Goal: Check status: Check status

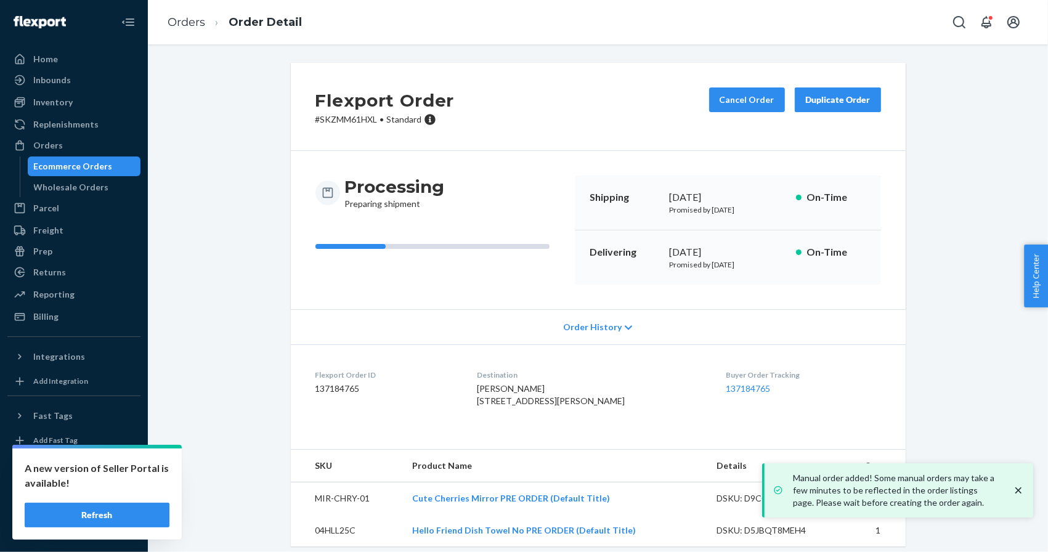
click at [123, 510] on button "Refresh" at bounding box center [97, 515] width 145 height 25
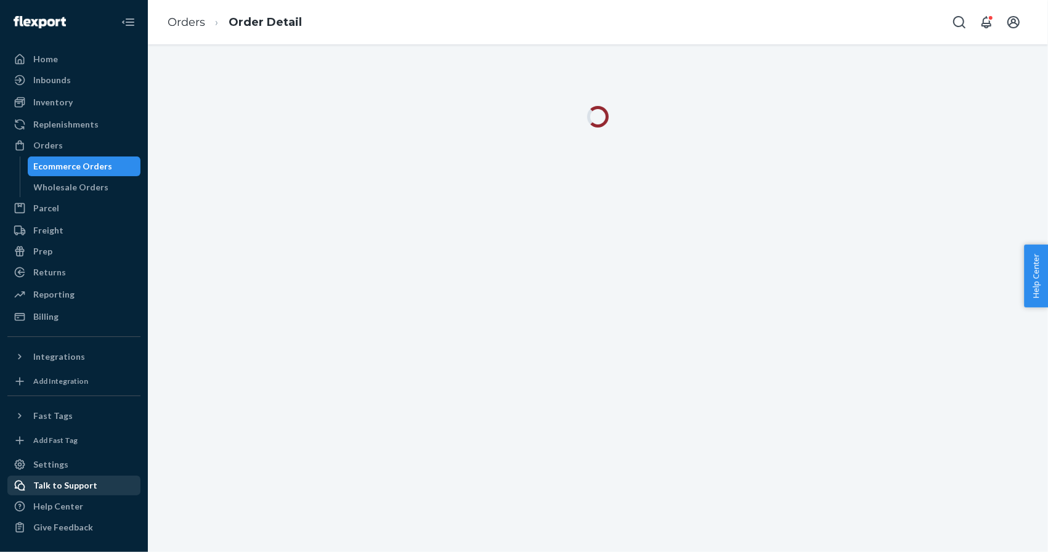
click at [67, 487] on div "Talk to Support" at bounding box center [65, 485] width 64 height 12
click at [88, 76] on div "Inbounds" at bounding box center [74, 79] width 131 height 17
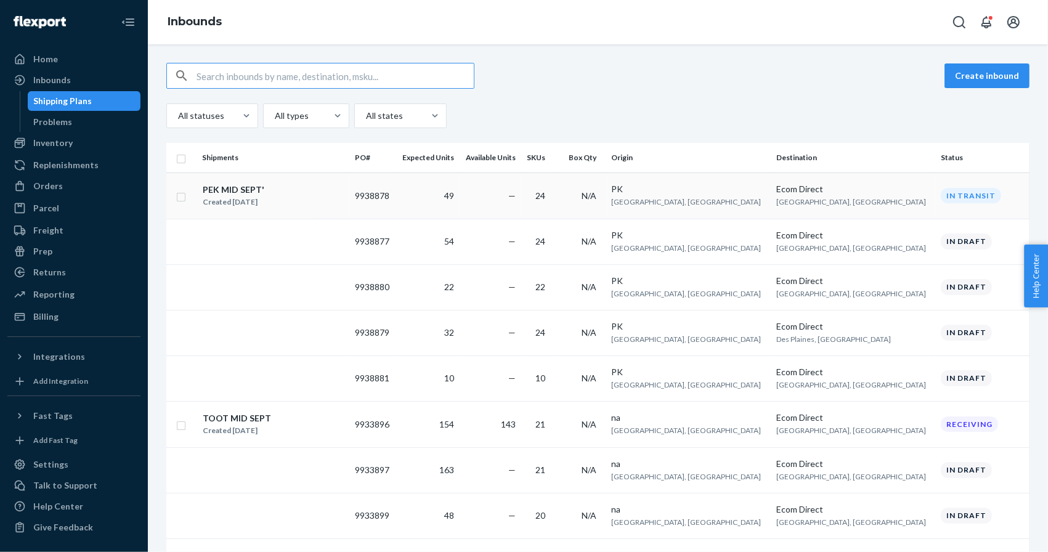
click at [334, 197] on div "PEK MID SEPT' Created [DATE]" at bounding box center [273, 196] width 143 height 26
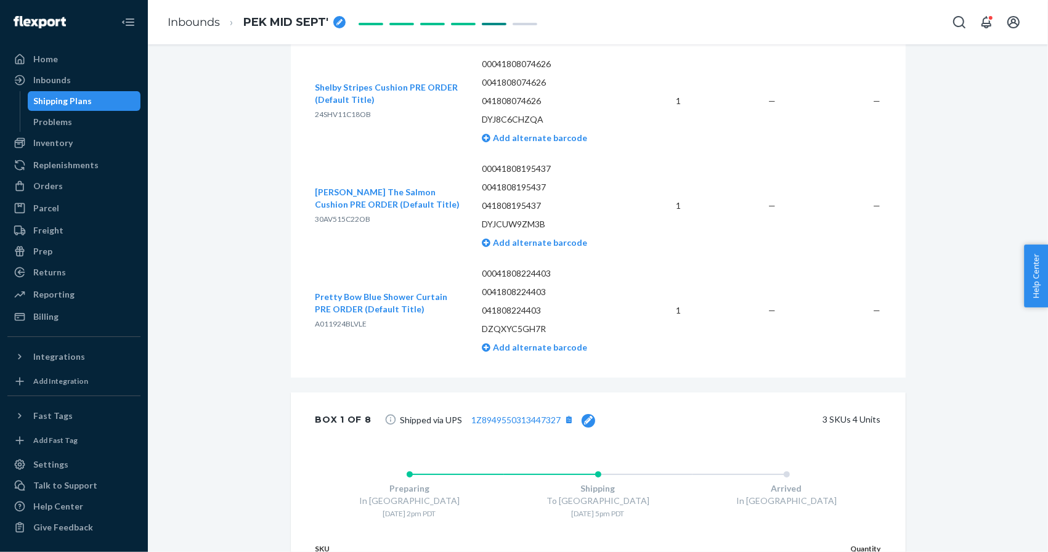
scroll to position [2783, 0]
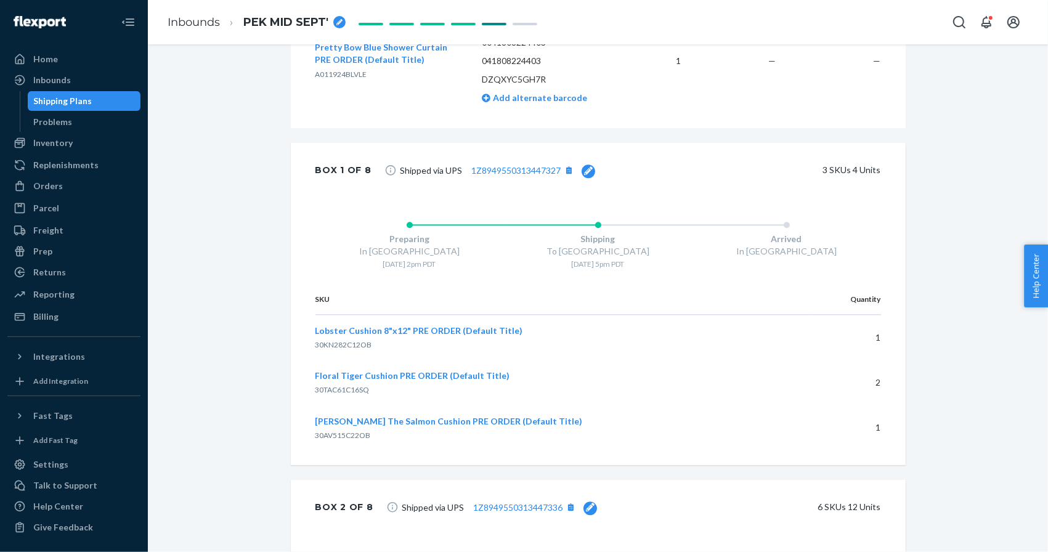
click at [592, 167] on div "Shipped via UPS 1Z8949550313447327 3 SKUs 4 Units" at bounding box center [631, 170] width 500 height 25
click at [587, 168] on icon at bounding box center [588, 170] width 9 height 9
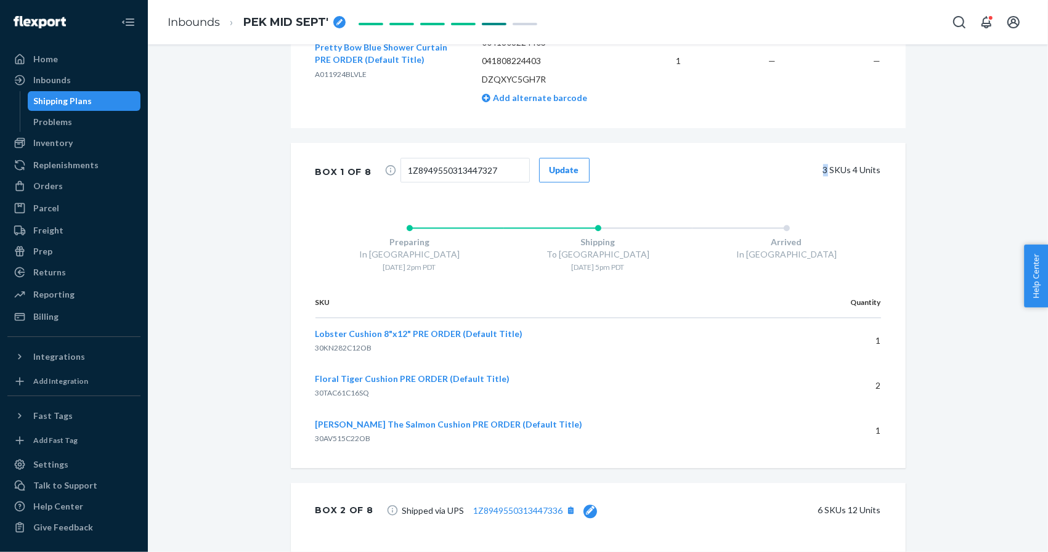
click at [587, 168] on div "1Z8949550313447327 Update 3 SKUs 4 Units" at bounding box center [631, 172] width 500 height 28
click at [559, 169] on div "Update" at bounding box center [565, 170] width 30 height 12
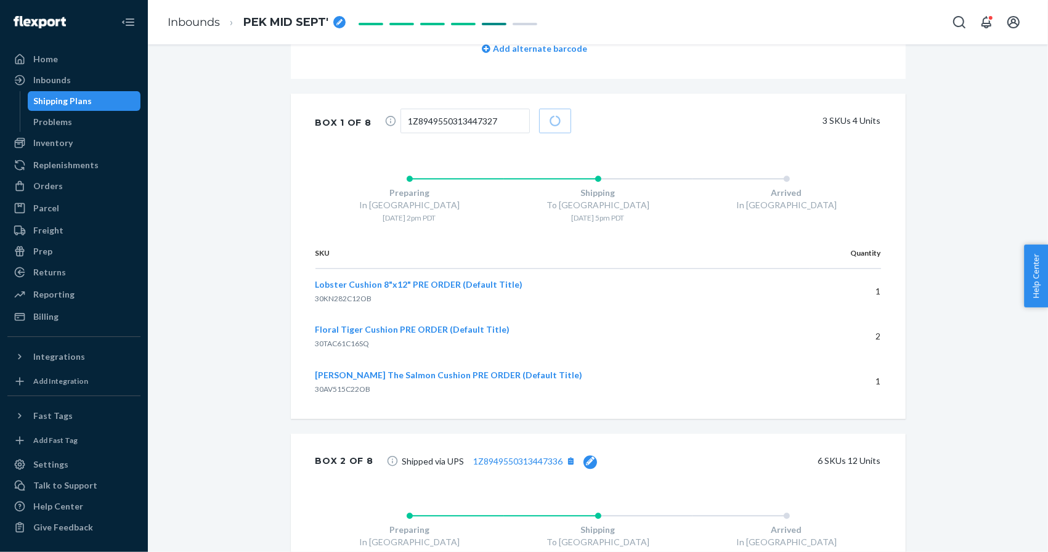
click at [586, 460] on icon at bounding box center [590, 460] width 9 height 9
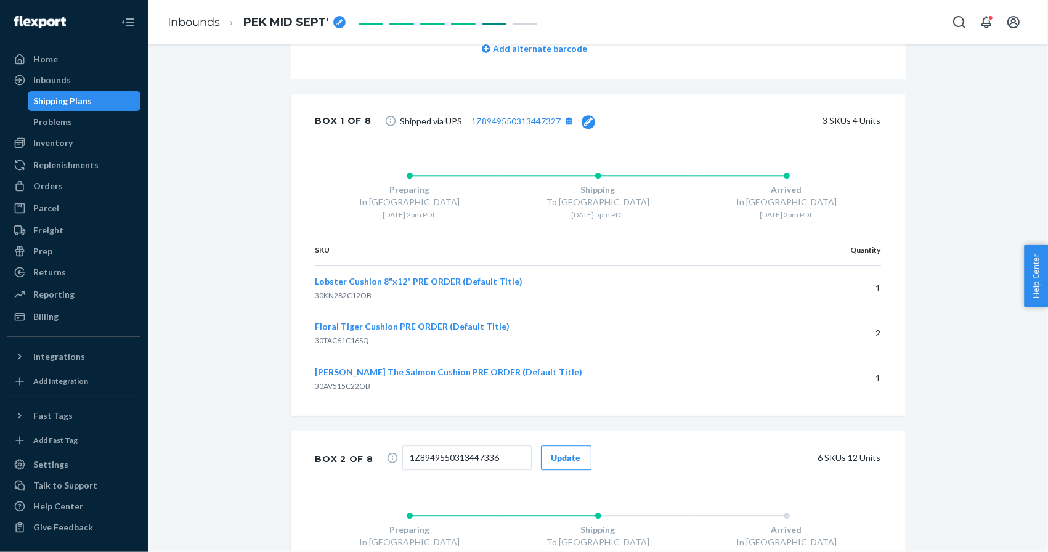
click at [562, 453] on div "Update" at bounding box center [566, 458] width 30 height 12
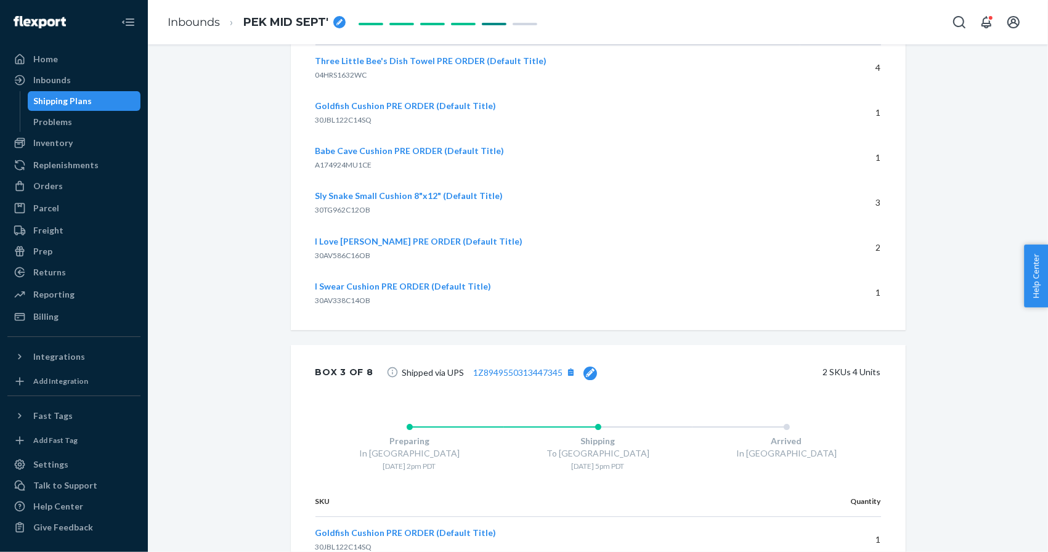
click at [588, 378] on span "Shipped via UPS 1Z8949550313447345" at bounding box center [499, 372] width 195 height 25
click at [586, 365] on span "Shipped via UPS 1Z8949550313447345" at bounding box center [499, 373] width 195 height 16
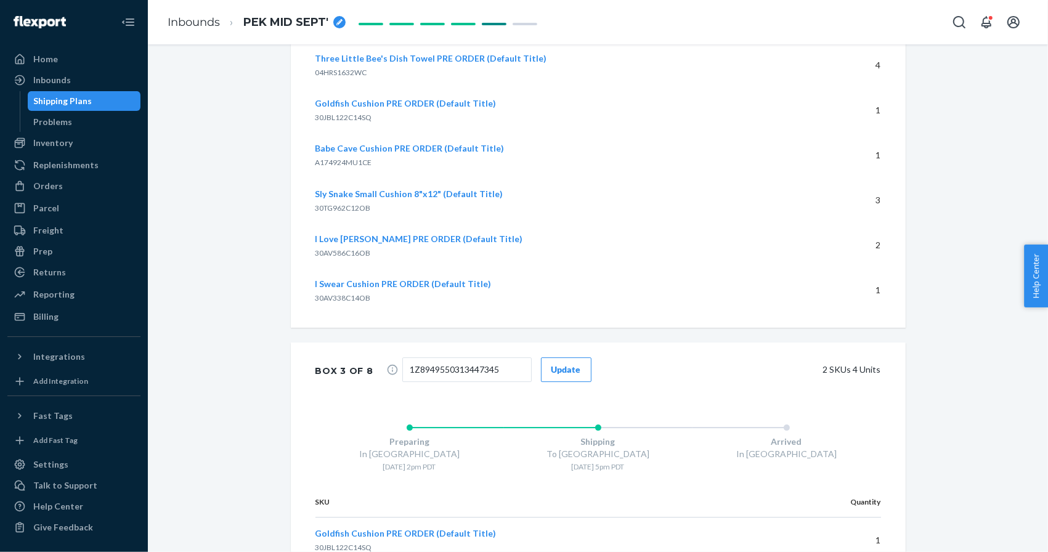
scroll to position [3404, 0]
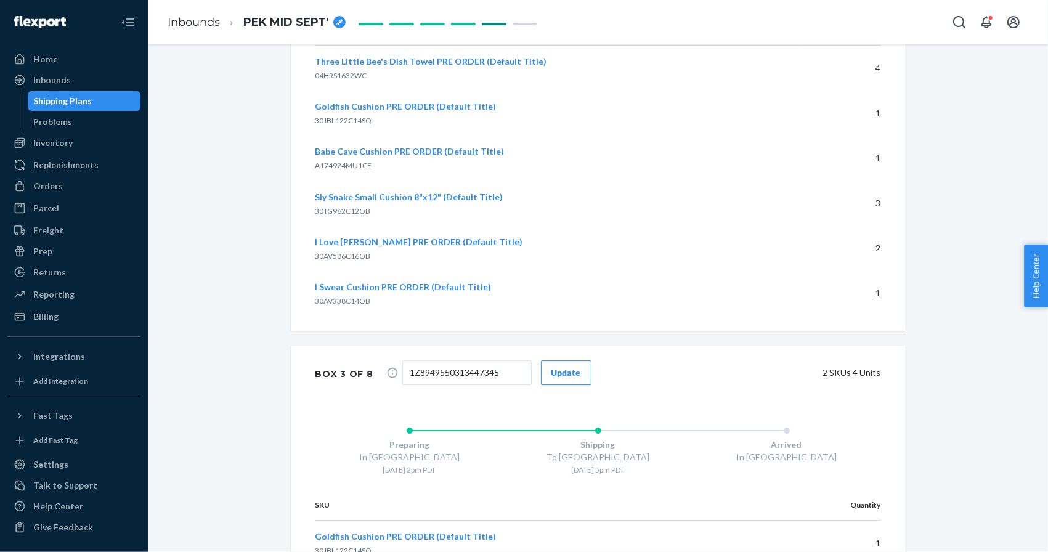
click at [555, 371] on div "Update" at bounding box center [566, 373] width 30 height 12
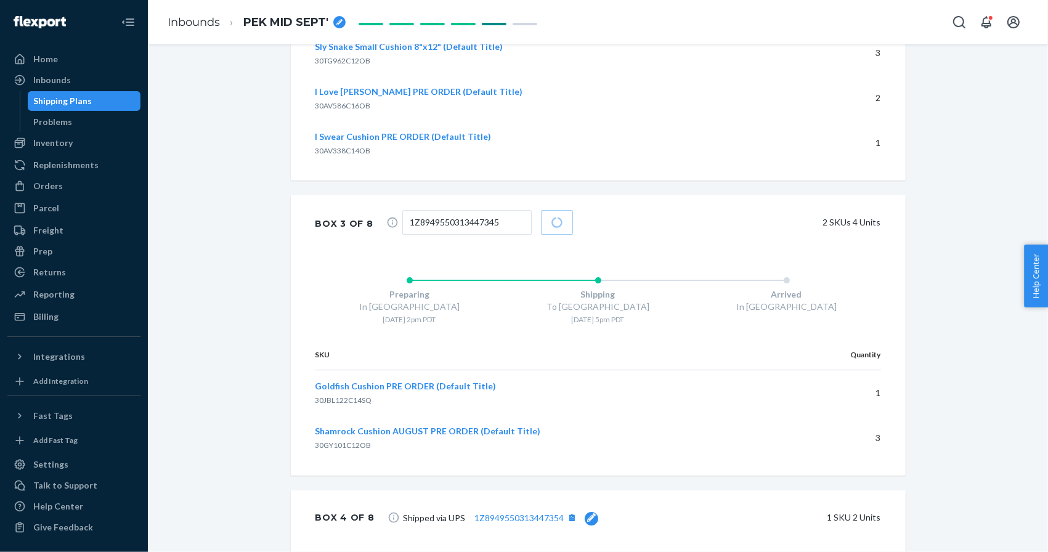
scroll to position [3576, 0]
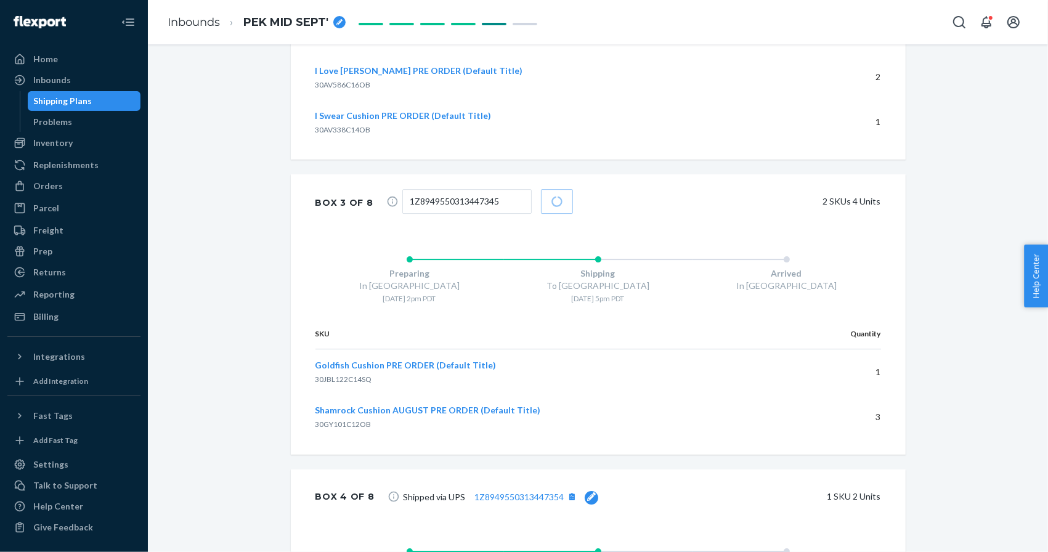
click at [587, 492] on icon at bounding box center [591, 496] width 9 height 9
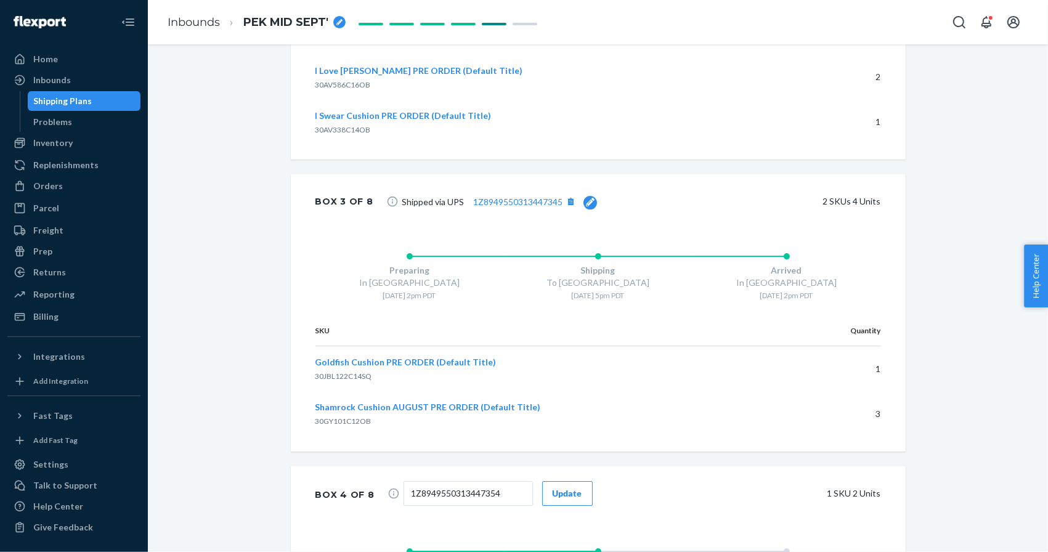
click at [565, 487] on div "Update" at bounding box center [568, 493] width 30 height 12
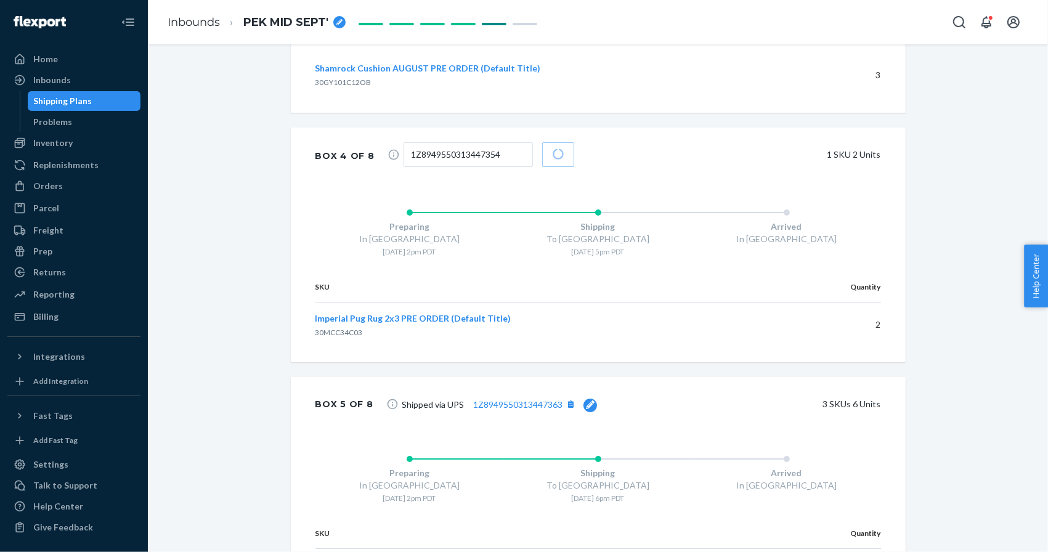
scroll to position [3924, 0]
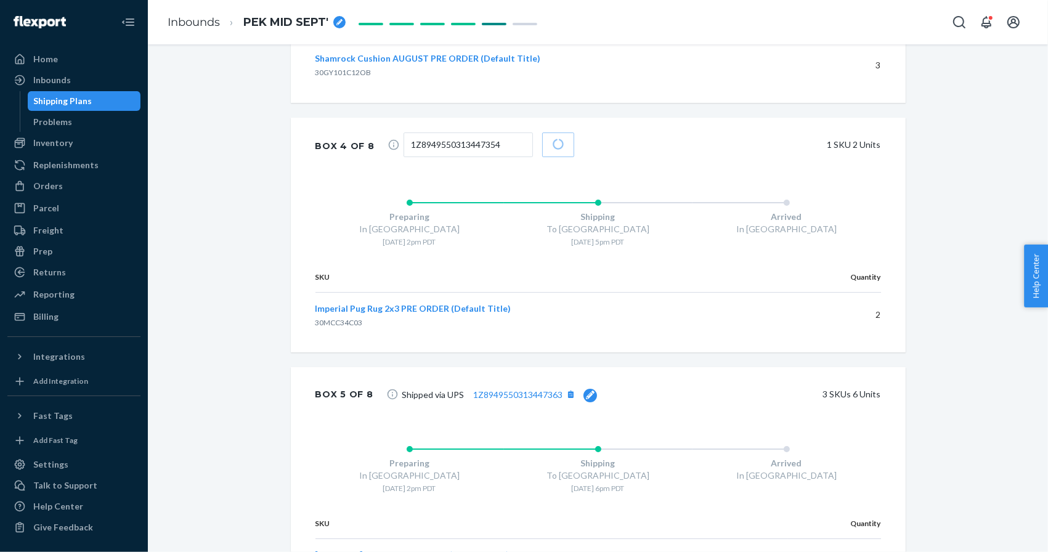
click at [586, 391] on icon at bounding box center [590, 395] width 9 height 9
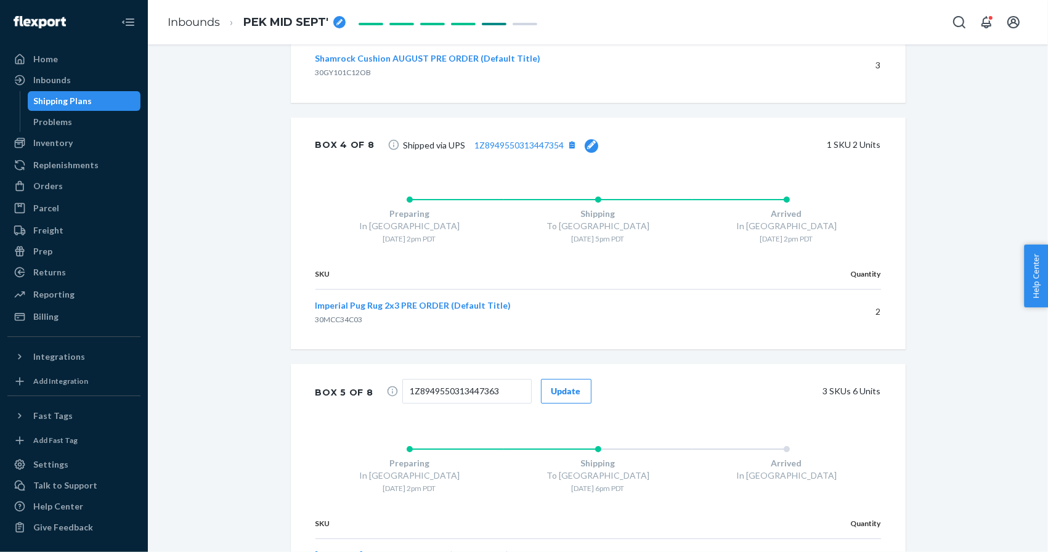
click at [554, 389] on div "Update" at bounding box center [566, 391] width 30 height 12
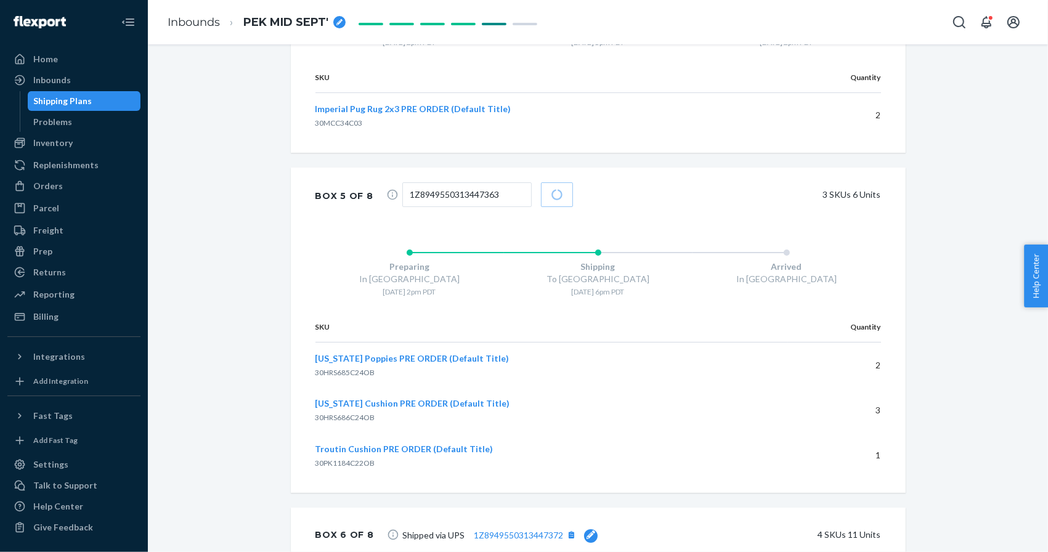
scroll to position [4181, 0]
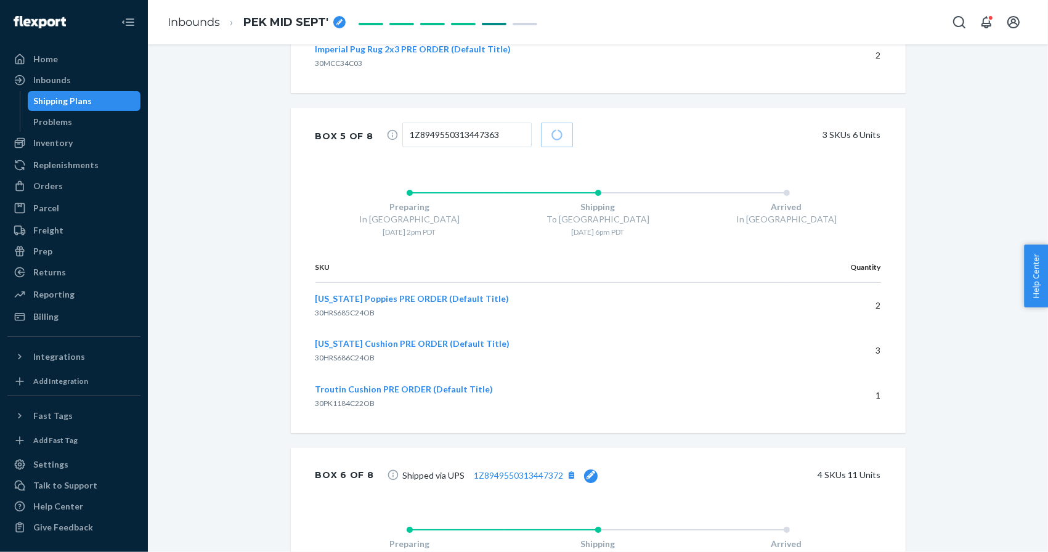
click at [588, 473] on icon at bounding box center [590, 475] width 9 height 9
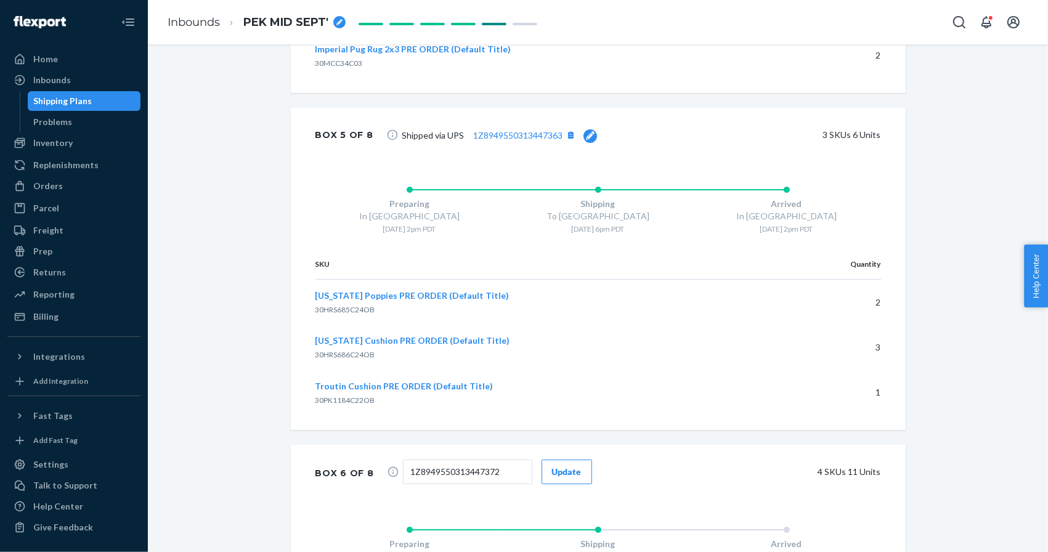
click at [572, 461] on button "Update" at bounding box center [567, 472] width 51 height 25
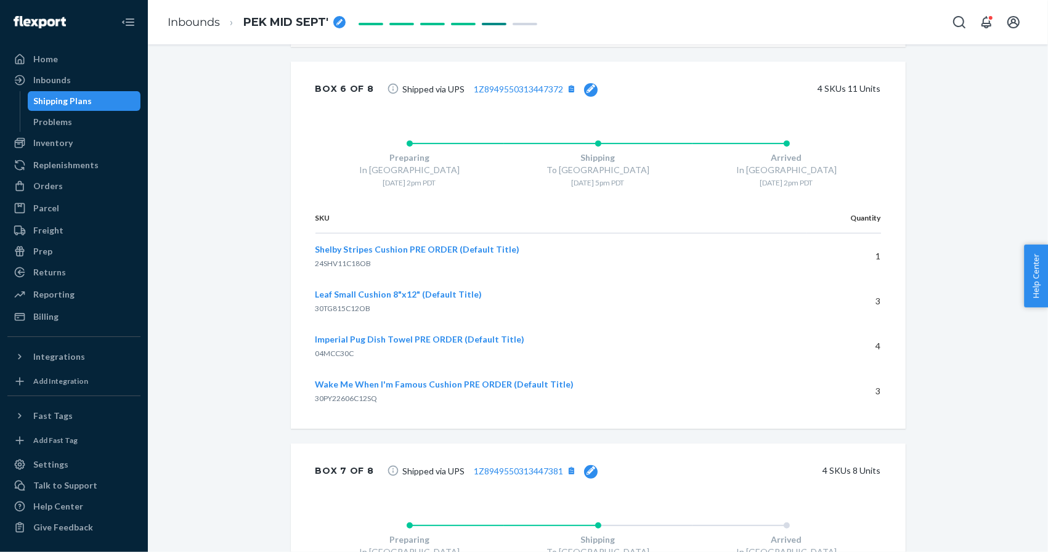
scroll to position [4617, 0]
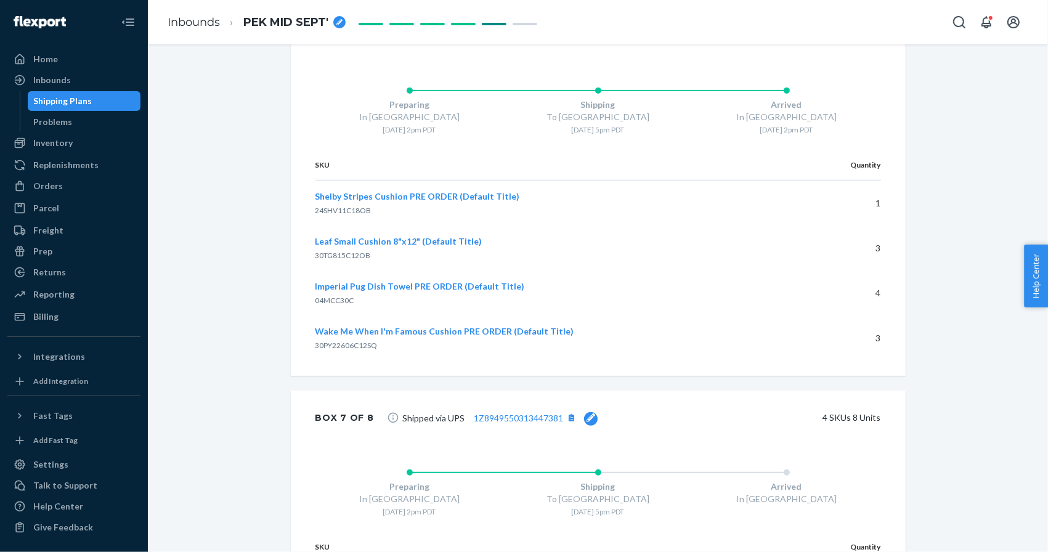
click at [590, 417] on icon at bounding box center [590, 417] width 9 height 9
click at [578, 416] on button "Update" at bounding box center [567, 417] width 51 height 25
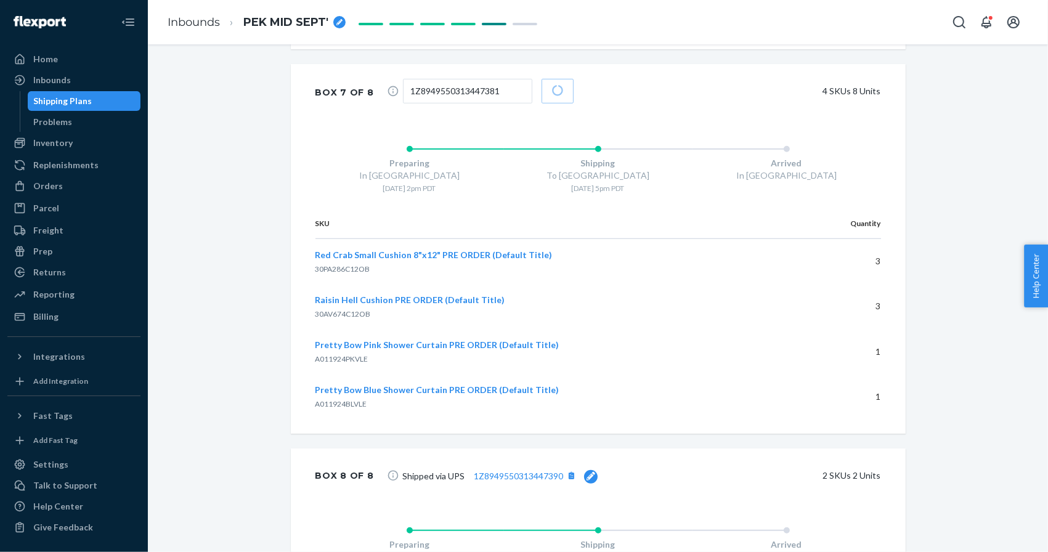
scroll to position [4972, 0]
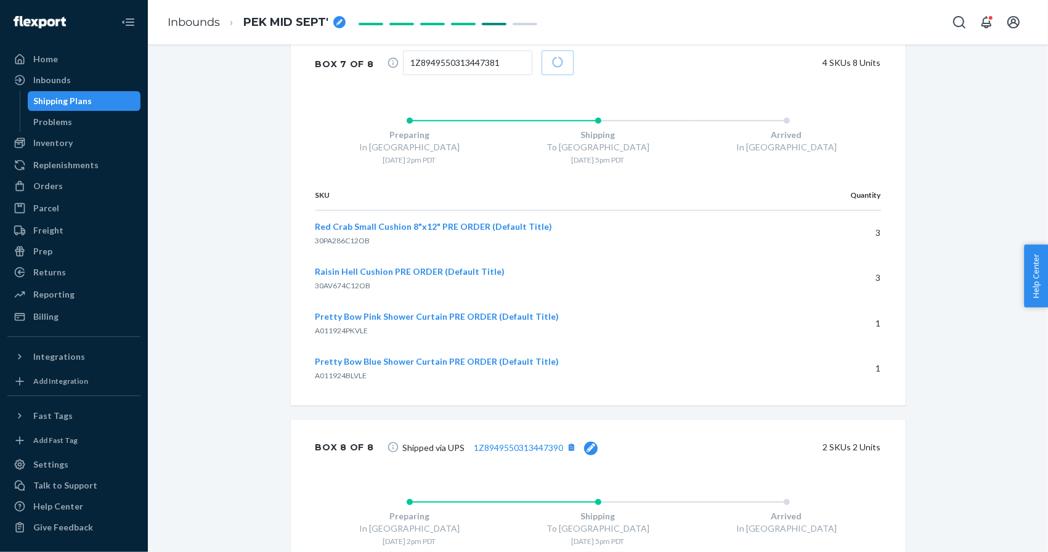
click at [590, 444] on icon at bounding box center [590, 448] width 9 height 9
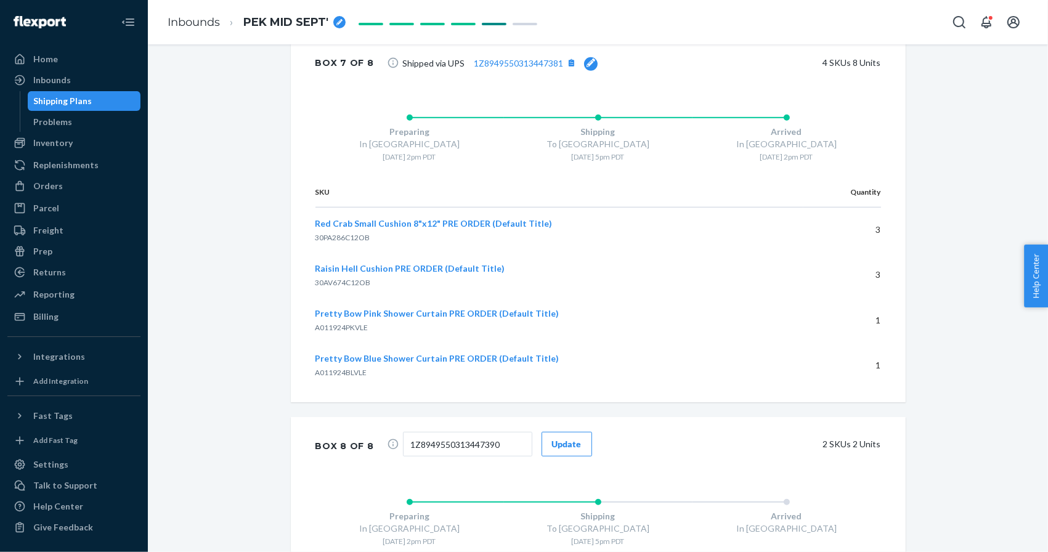
scroll to position [4970, 0]
click at [553, 442] on div "Update" at bounding box center [567, 445] width 30 height 12
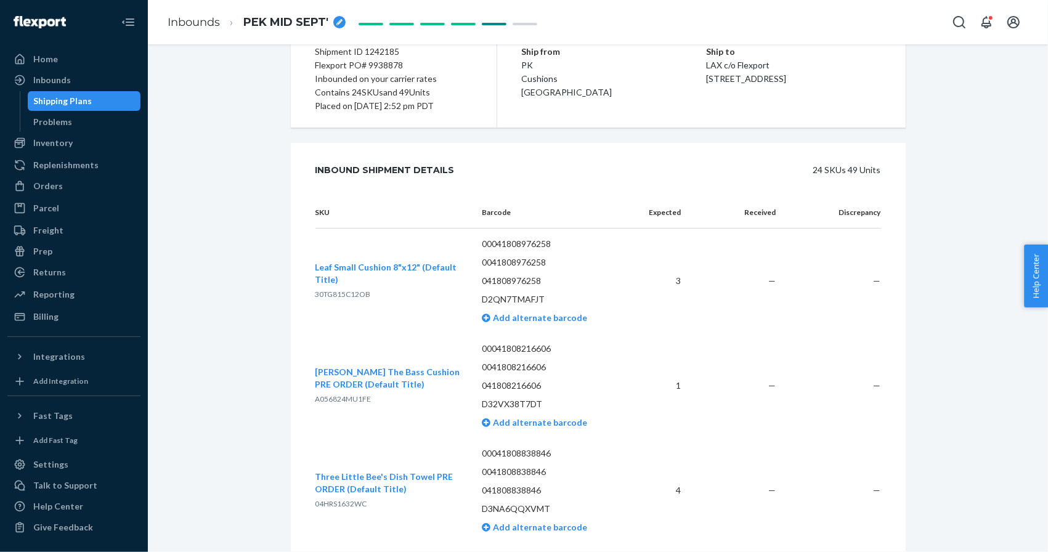
scroll to position [0, 0]
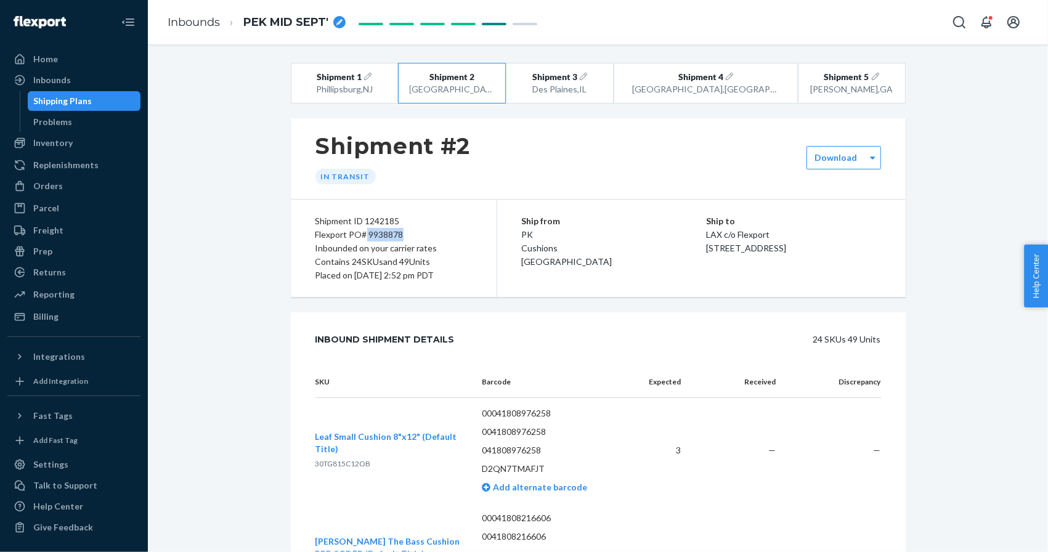
drag, startPoint x: 367, startPoint y: 231, endPoint x: 415, endPoint y: 231, distance: 48.1
click at [415, 231] on div "Flexport PO# 9938878" at bounding box center [393, 235] width 156 height 14
copy div "9938878"
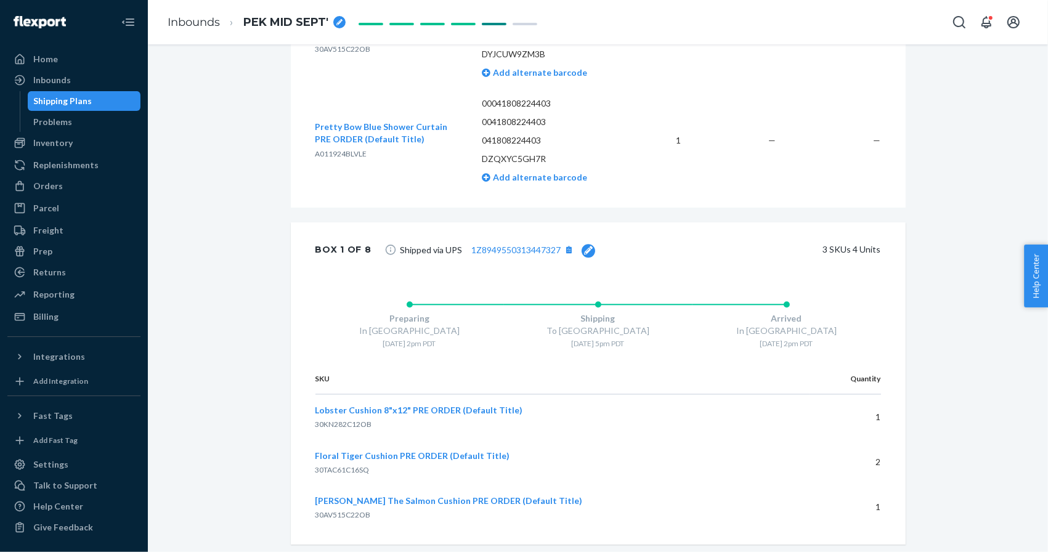
scroll to position [2881, 0]
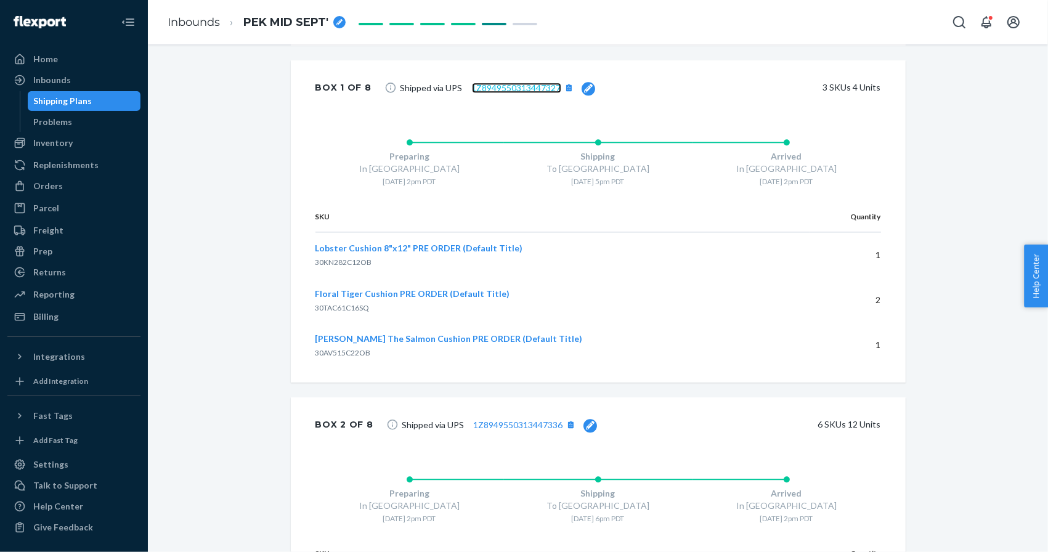
click at [508, 84] on link "1Z8949550313447327" at bounding box center [516, 88] width 89 height 10
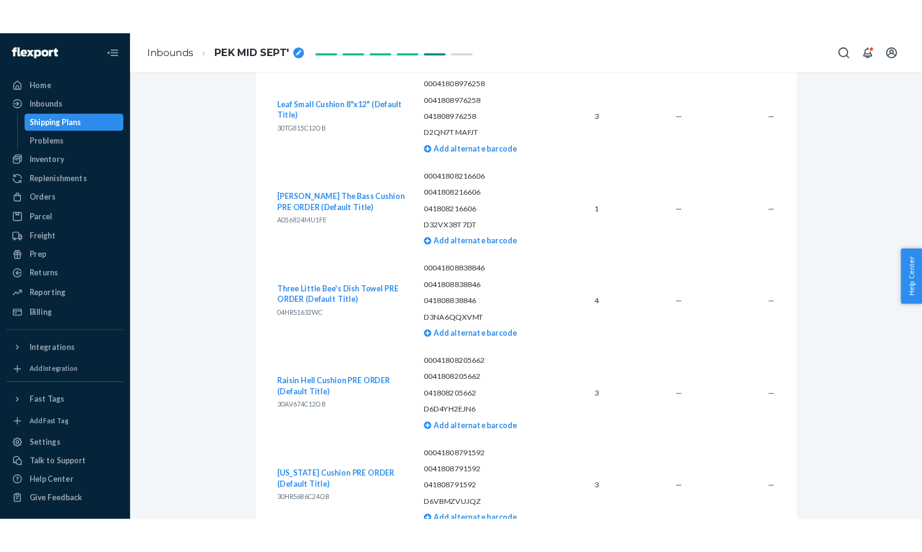
scroll to position [0, 0]
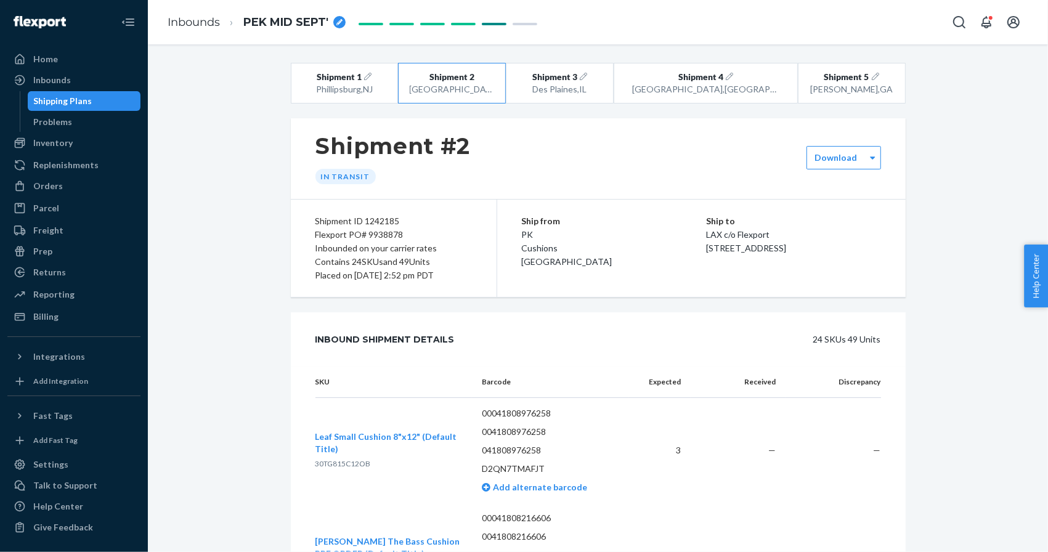
drag, startPoint x: 367, startPoint y: 232, endPoint x: 437, endPoint y: 240, distance: 70.6
click at [437, 240] on div "Shipment ID 1242185 Flexport PO# 9938878 Inbounded on your carrier rates Contai…" at bounding box center [394, 248] width 206 height 97
click at [376, 238] on div "Flexport PO# 9938878" at bounding box center [393, 235] width 156 height 14
click at [374, 233] on div "Flexport PO# 9938878" at bounding box center [393, 235] width 156 height 14
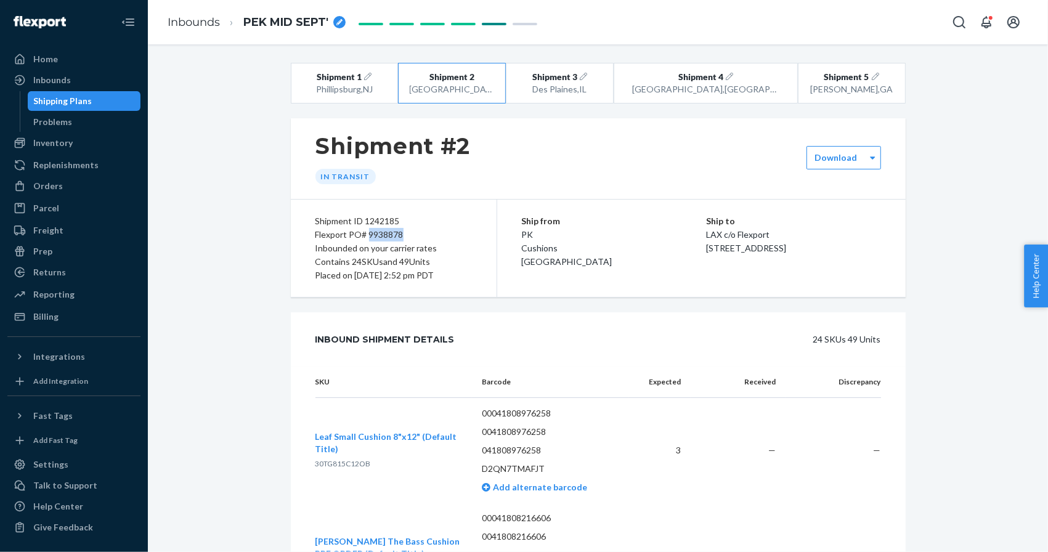
copy div "9938878"
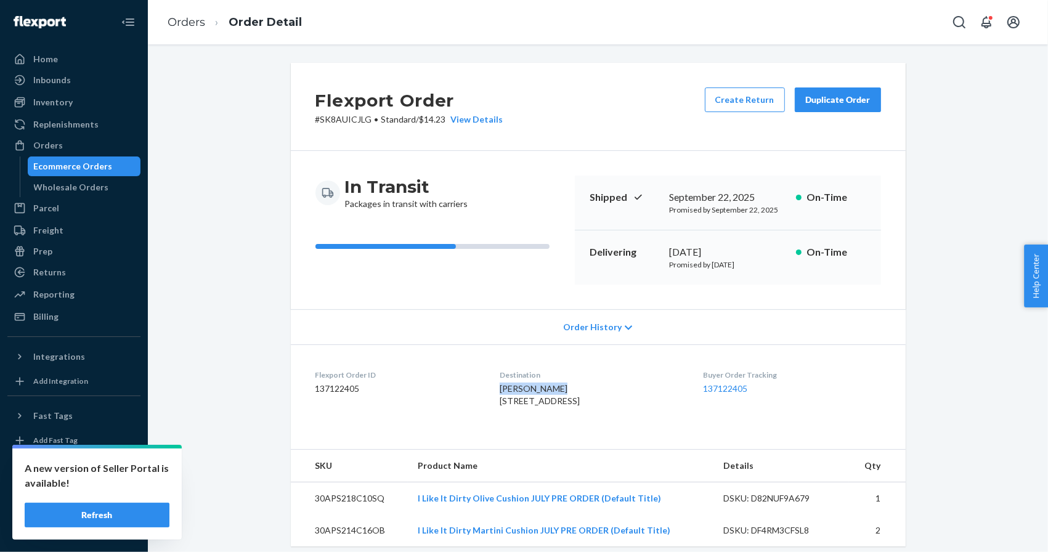
scroll to position [327, 0]
